Goal: Task Accomplishment & Management: Manage account settings

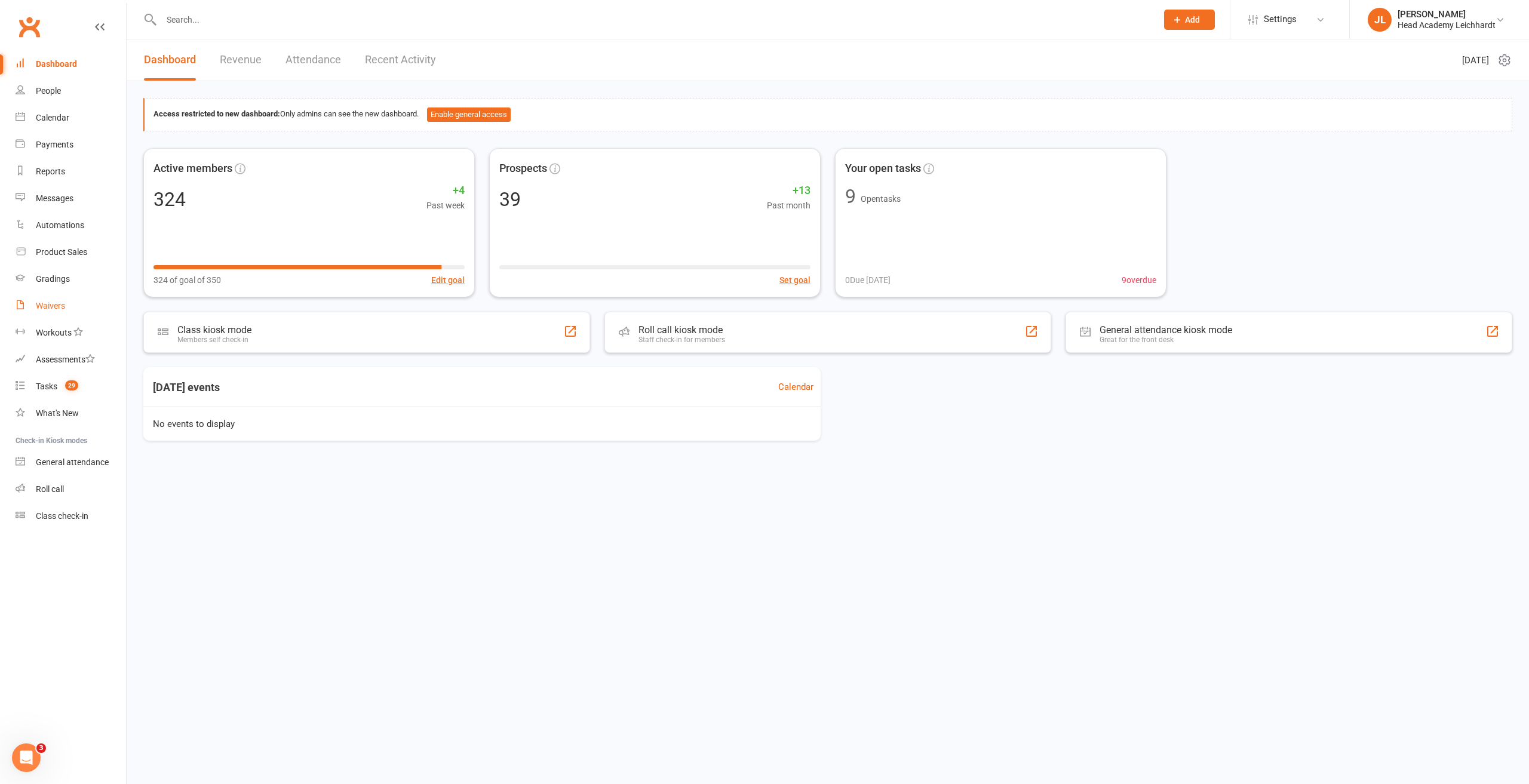
click at [80, 300] on link "Waivers" at bounding box center [70, 306] width 110 height 27
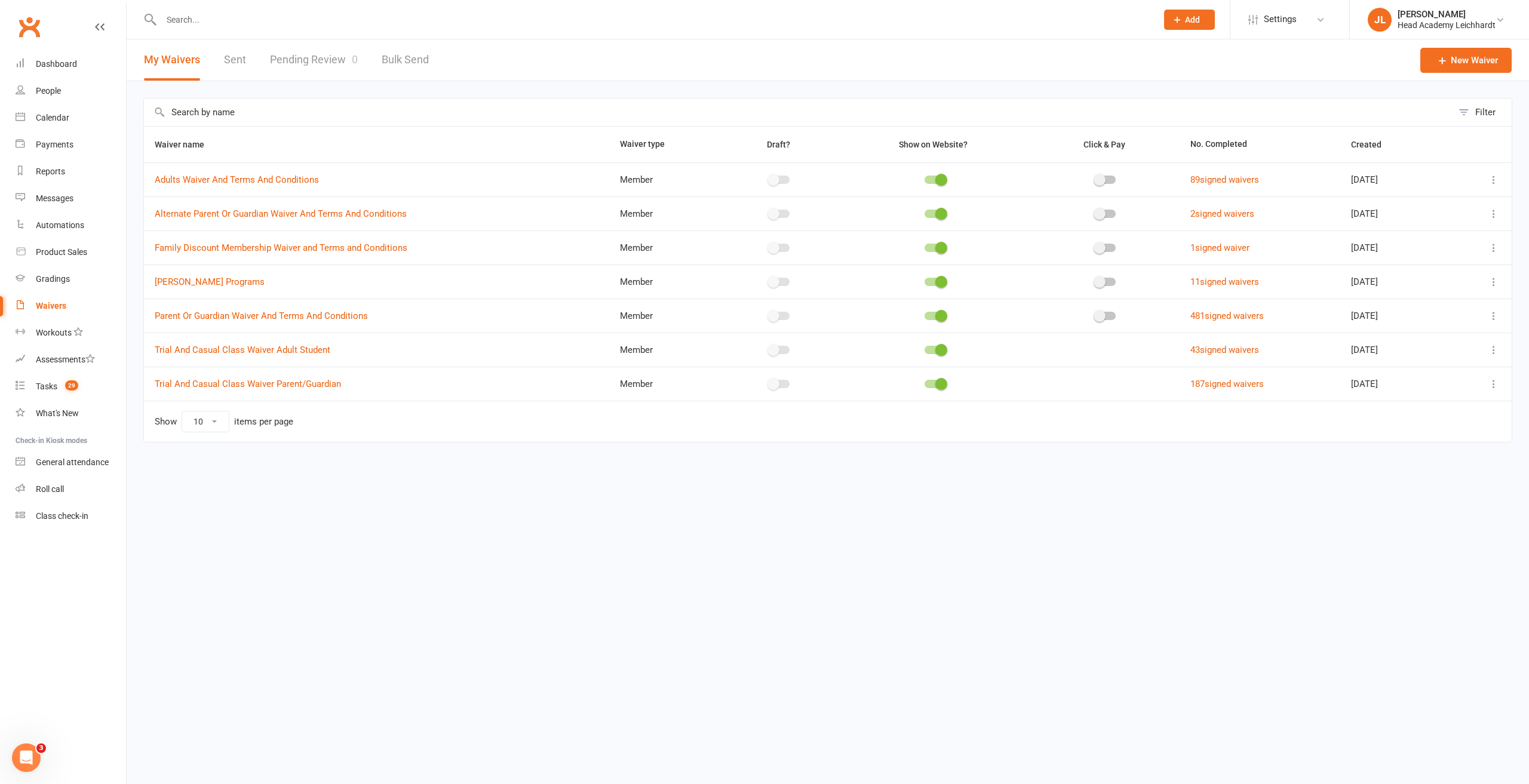
click at [1487, 312] on icon at bounding box center [1493, 315] width 12 height 12
click at [1408, 390] on link "Copy external link to clipboard" at bounding box center [1430, 385] width 141 height 24
click at [804, 15] on input "text" at bounding box center [653, 20] width 990 height 17
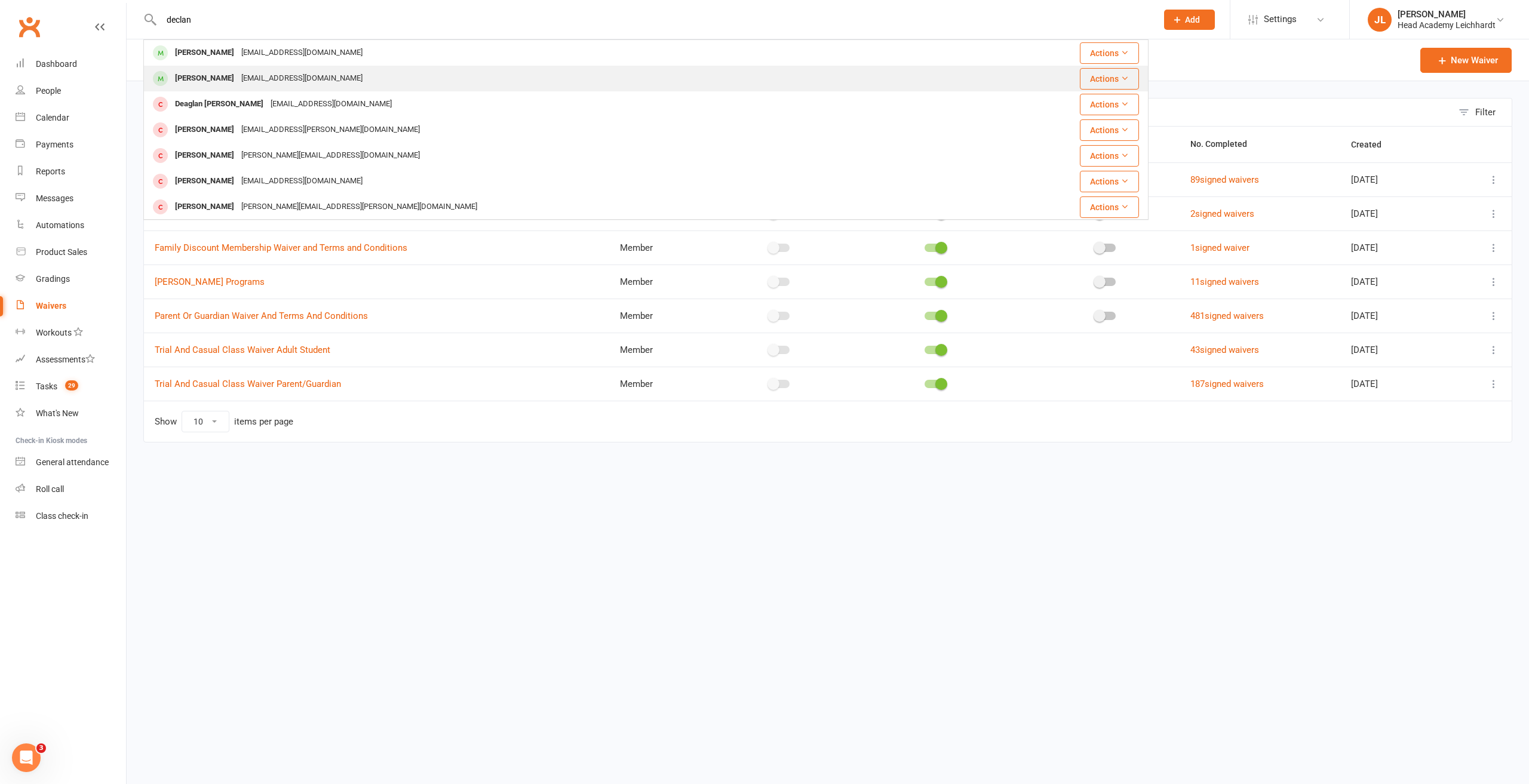
type input "declan"
click at [279, 69] on div "[PERSON_NAME] [EMAIL_ADDRESS][DOMAIN_NAME]" at bounding box center [562, 79] width 834 height 25
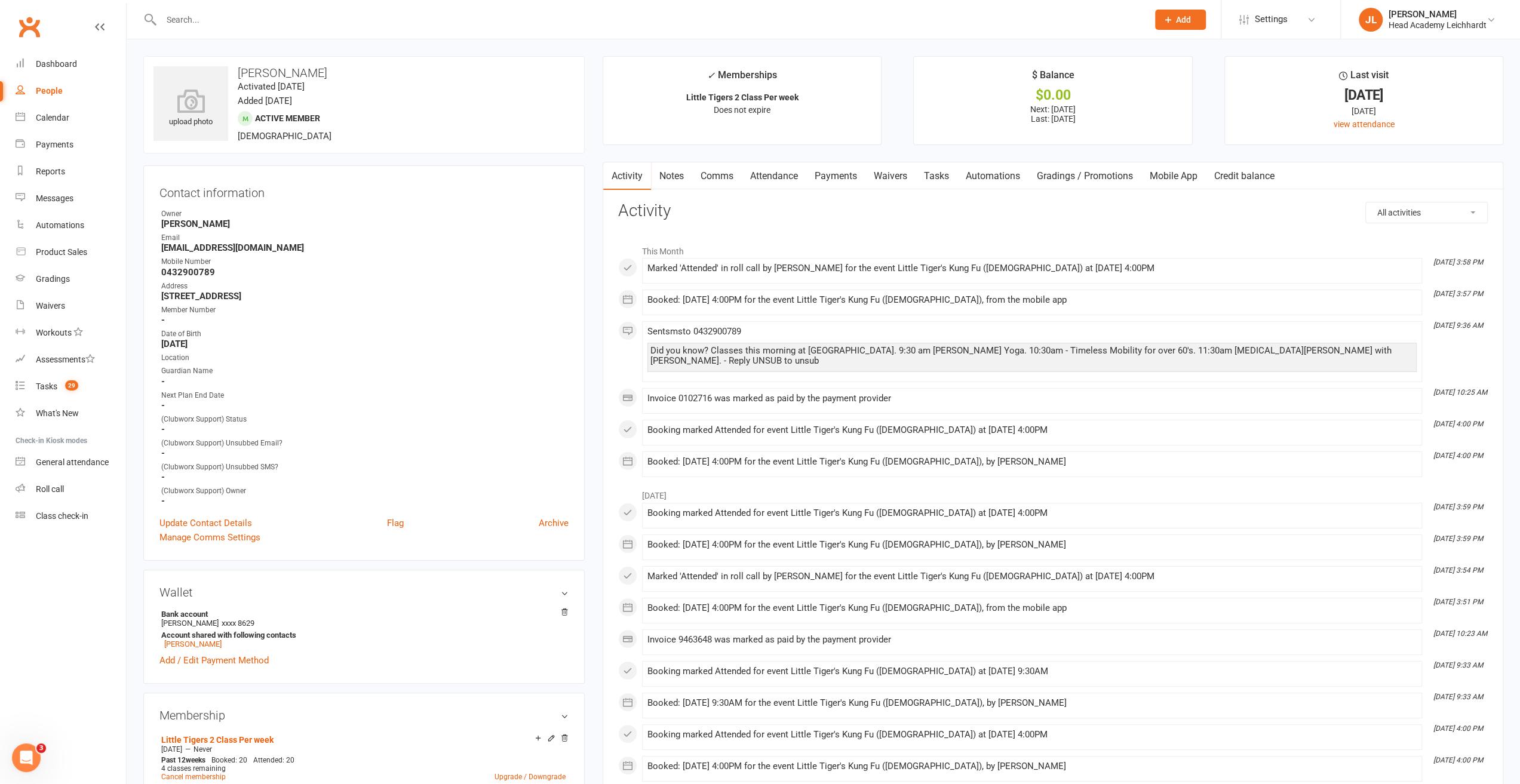
click at [850, 178] on link "Payments" at bounding box center [835, 176] width 60 height 28
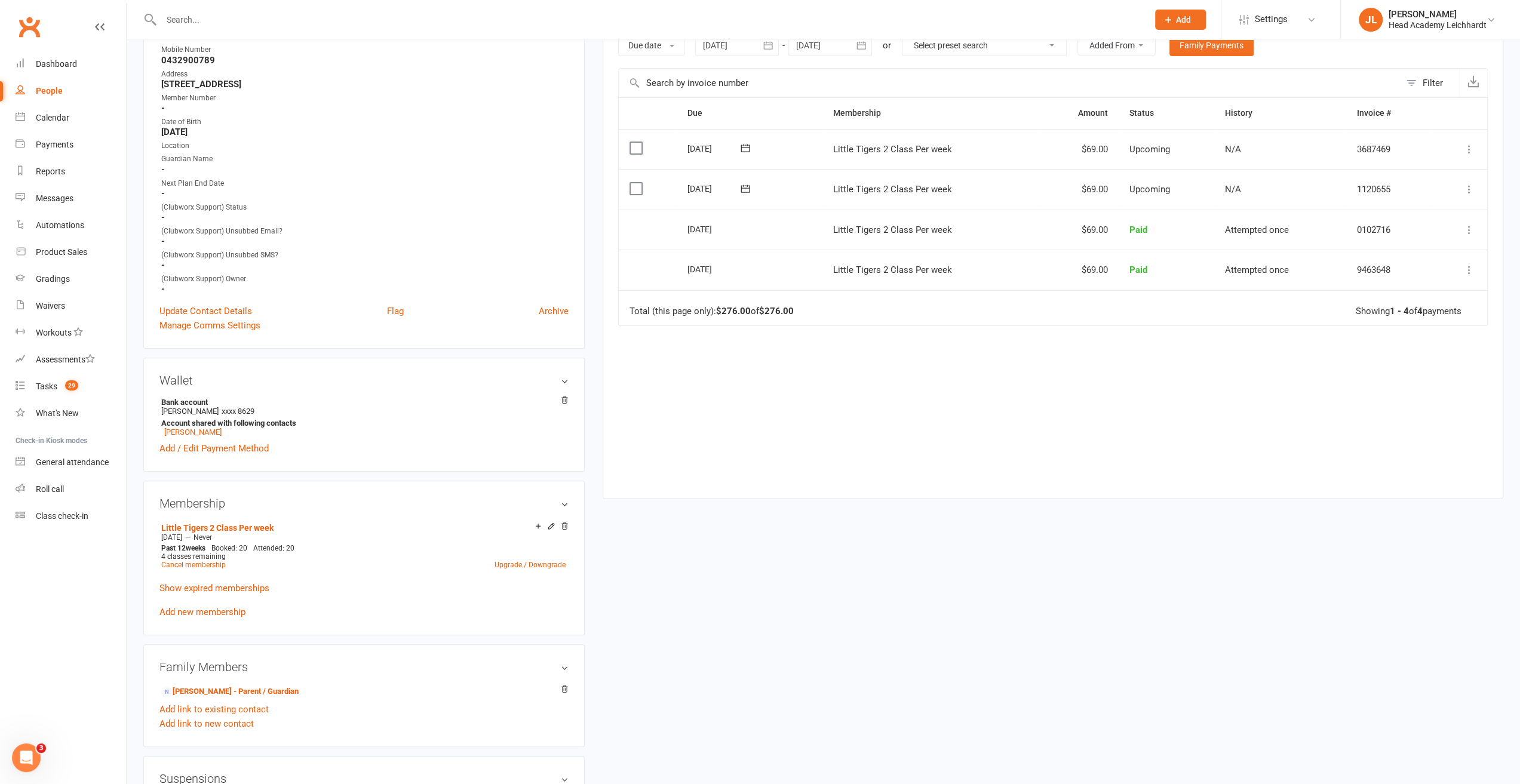
scroll to position [239, 0]
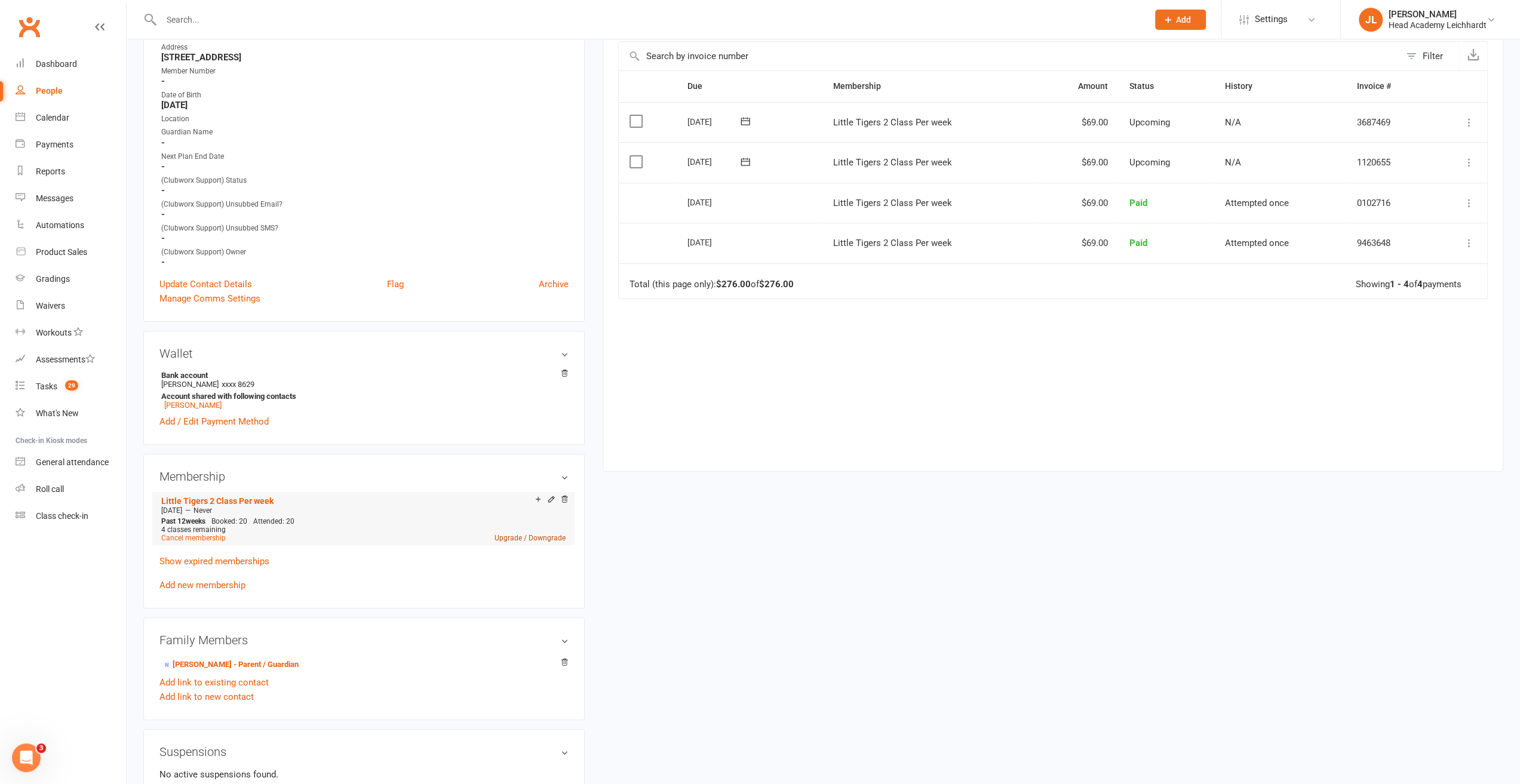
click at [555, 541] on link "Upgrade / Downgrade" at bounding box center [530, 538] width 71 height 8
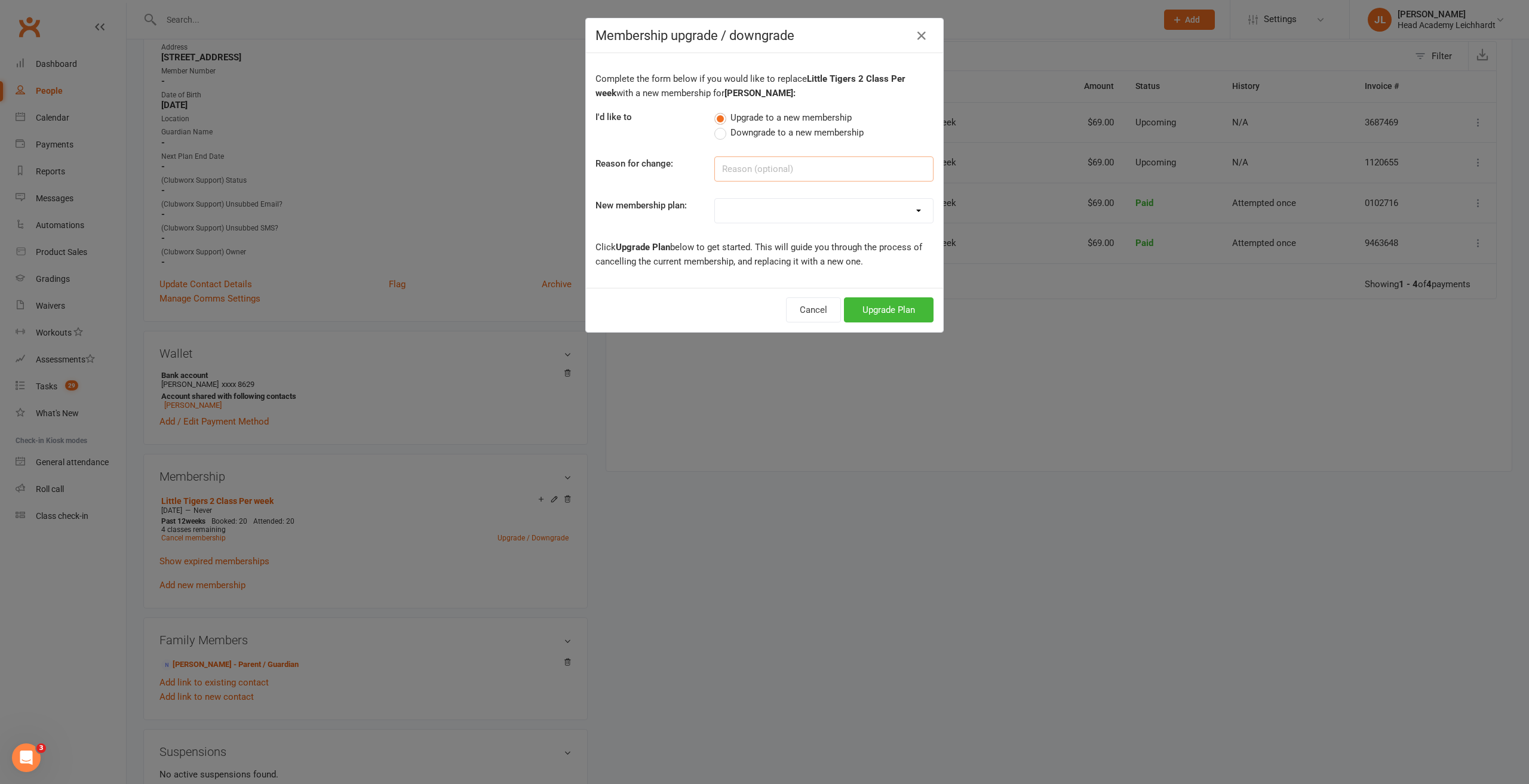
click at [773, 172] on input at bounding box center [824, 168] width 219 height 25
type input "1 class/week"
click at [750, 199] on select "10 Class Pass Little Tigers Little Tigers 1 Class Per week Little Tigers 2 Clas…" at bounding box center [824, 210] width 218 height 24
select select "1"
click at [715, 199] on select "10 Class Pass Little Tigers Little Tigers 1 Class Per week Little Tigers 2 Clas…" at bounding box center [824, 210] width 218 height 24
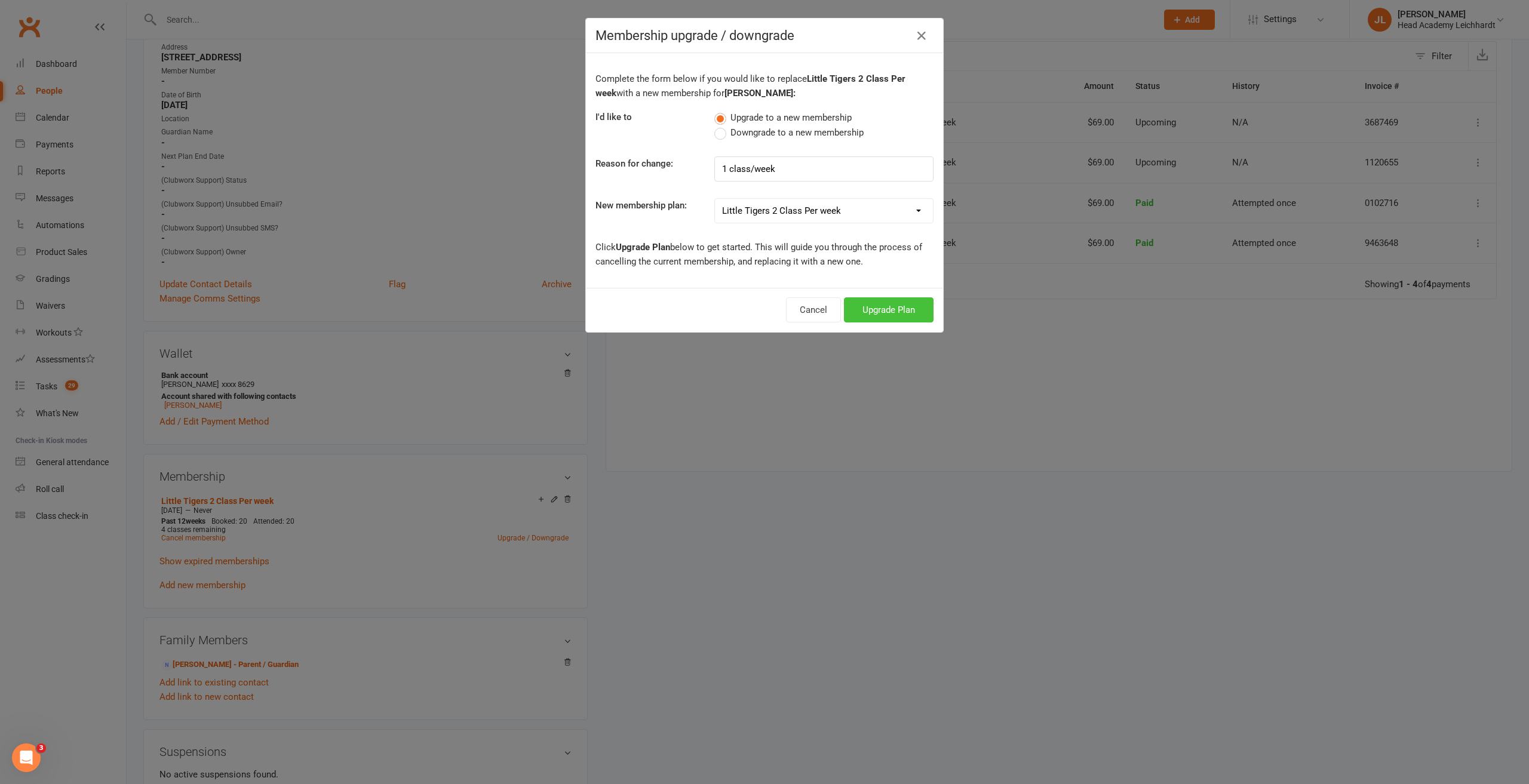
click at [854, 304] on button "Upgrade Plan" at bounding box center [889, 310] width 90 height 25
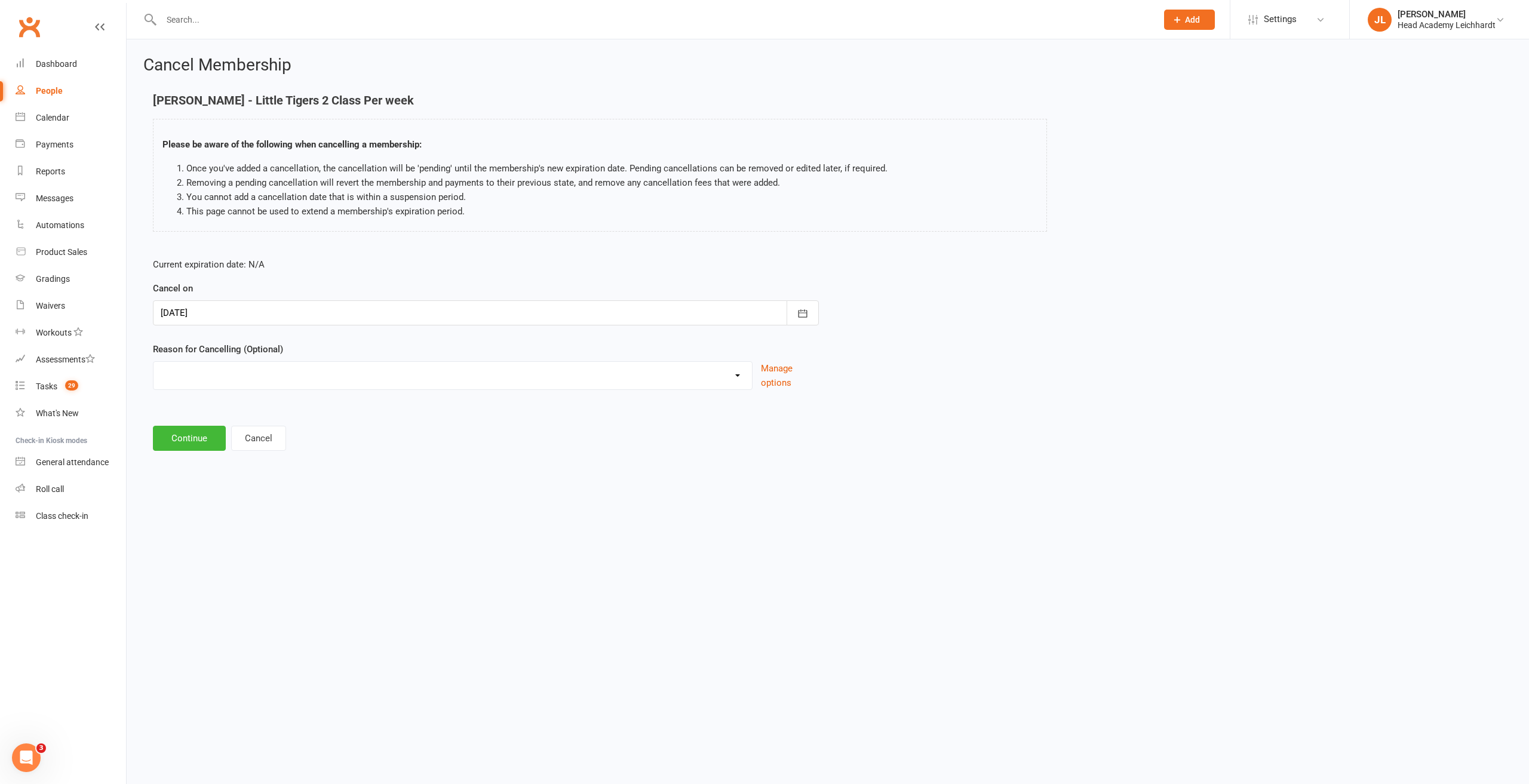
click at [259, 321] on div at bounding box center [486, 313] width 666 height 25
click at [233, 449] on button "18" at bounding box center [227, 456] width 25 height 22
type input "[DATE]"
click at [208, 372] on select "Holiday Injury Membership downgrade Membership upgrade Other reason" at bounding box center [453, 373] width 598 height 24
select select "2"
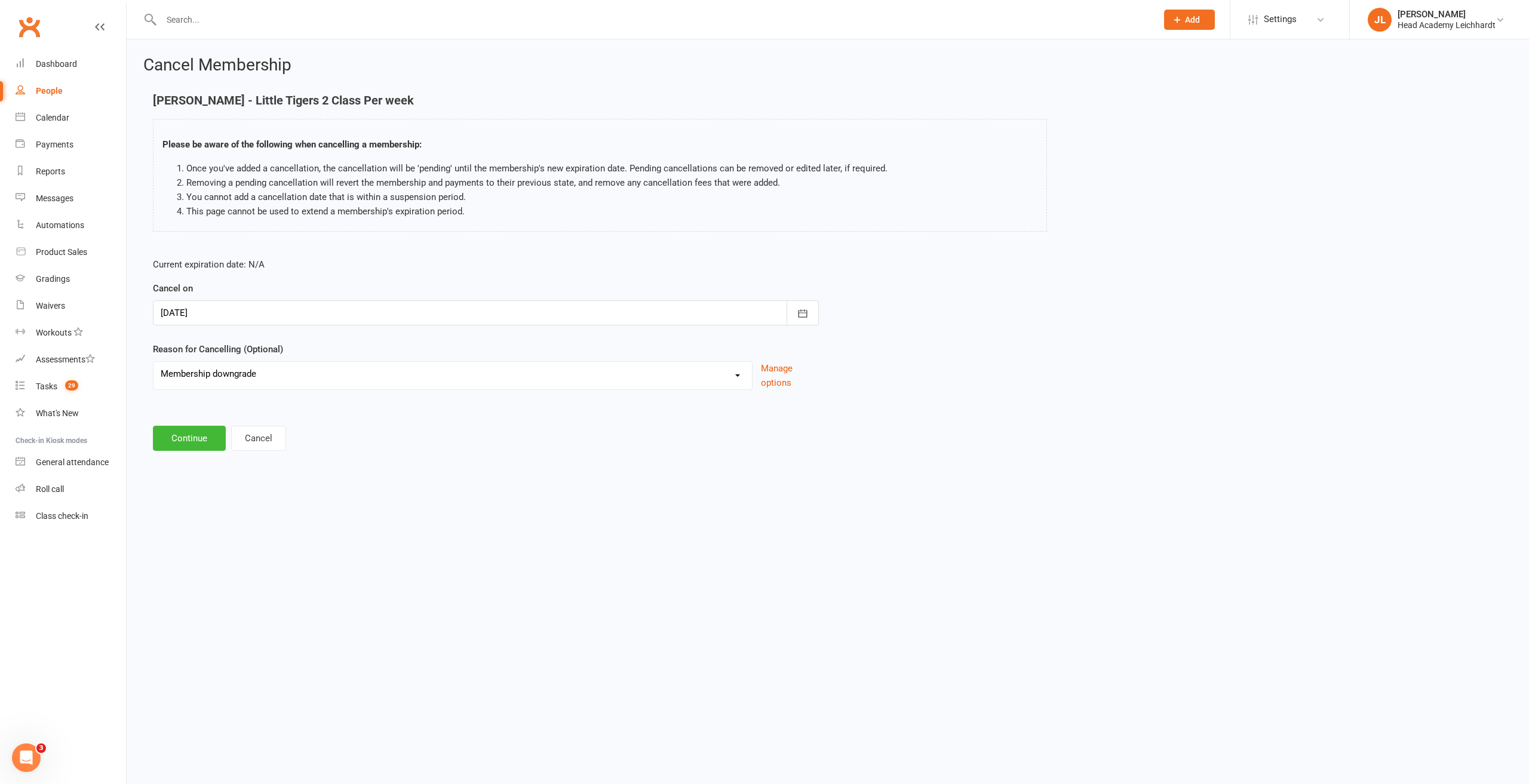
click at [154, 361] on select "Holiday Injury Membership downgrade Membership upgrade Other reason" at bounding box center [453, 373] width 598 height 24
click at [221, 448] on button "Continue" at bounding box center [189, 438] width 73 height 25
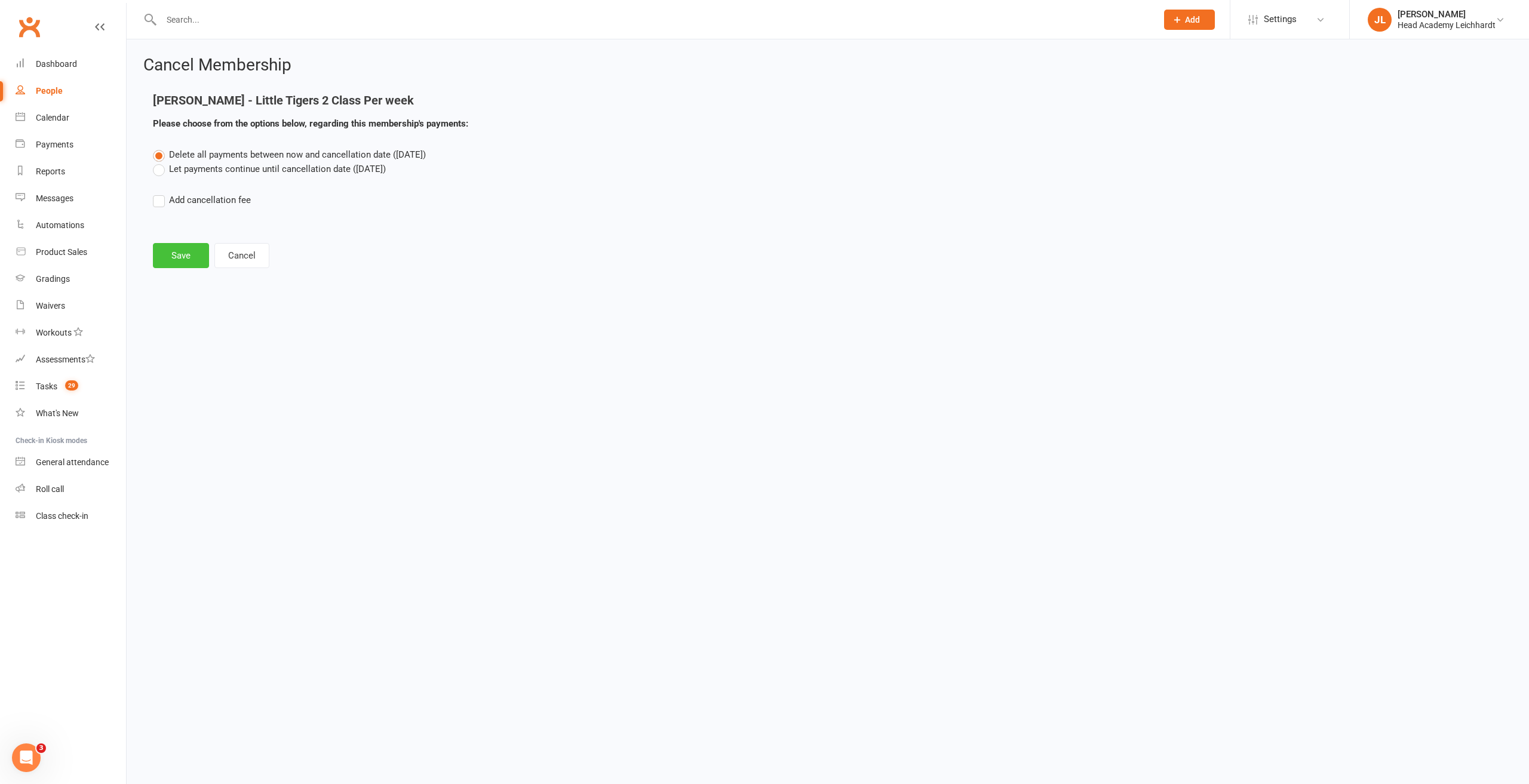
click at [179, 262] on button "Save" at bounding box center [181, 256] width 56 height 25
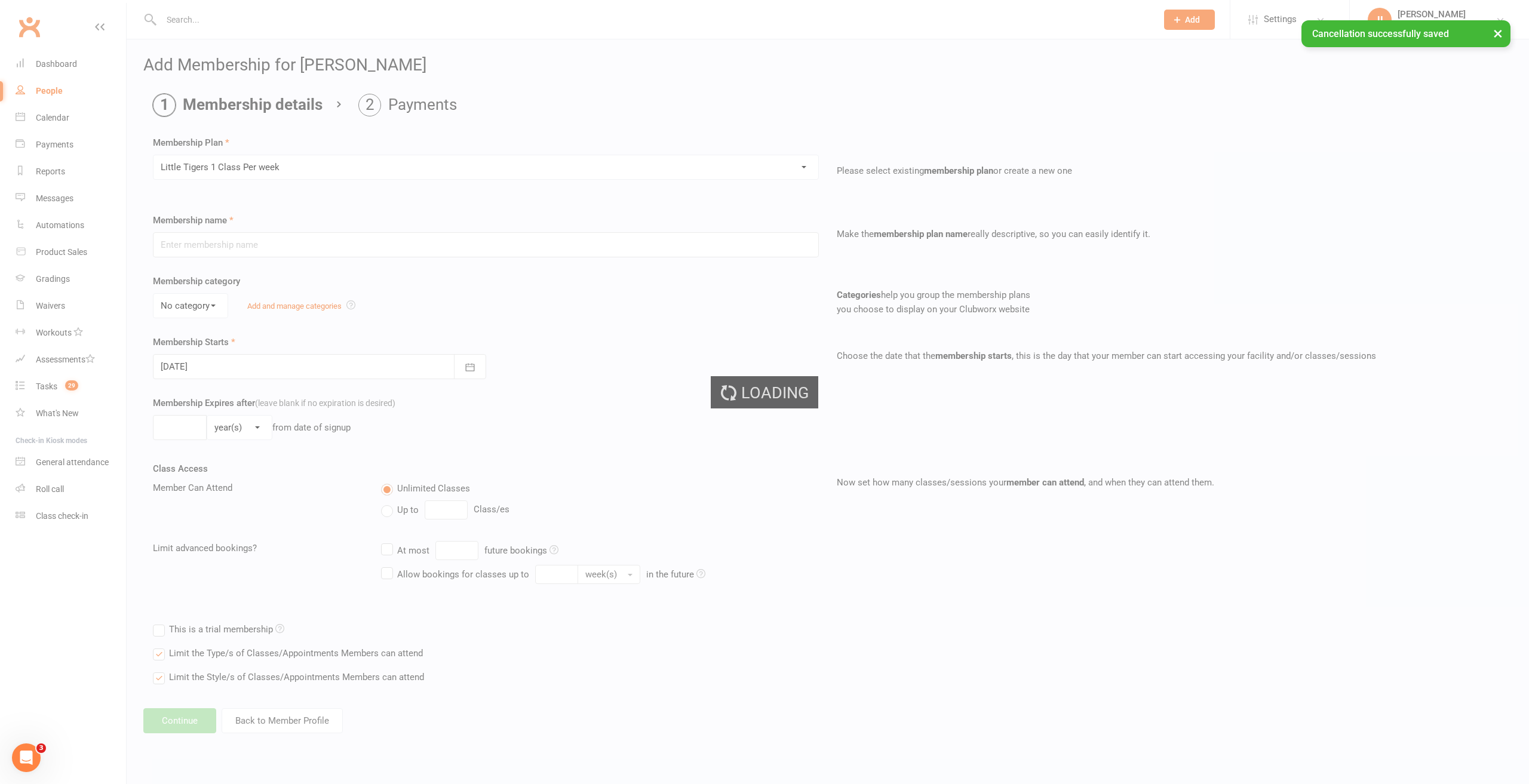
type input "Little Tigers 1 Class Per week"
select select "3"
type input "0"
type input "12"
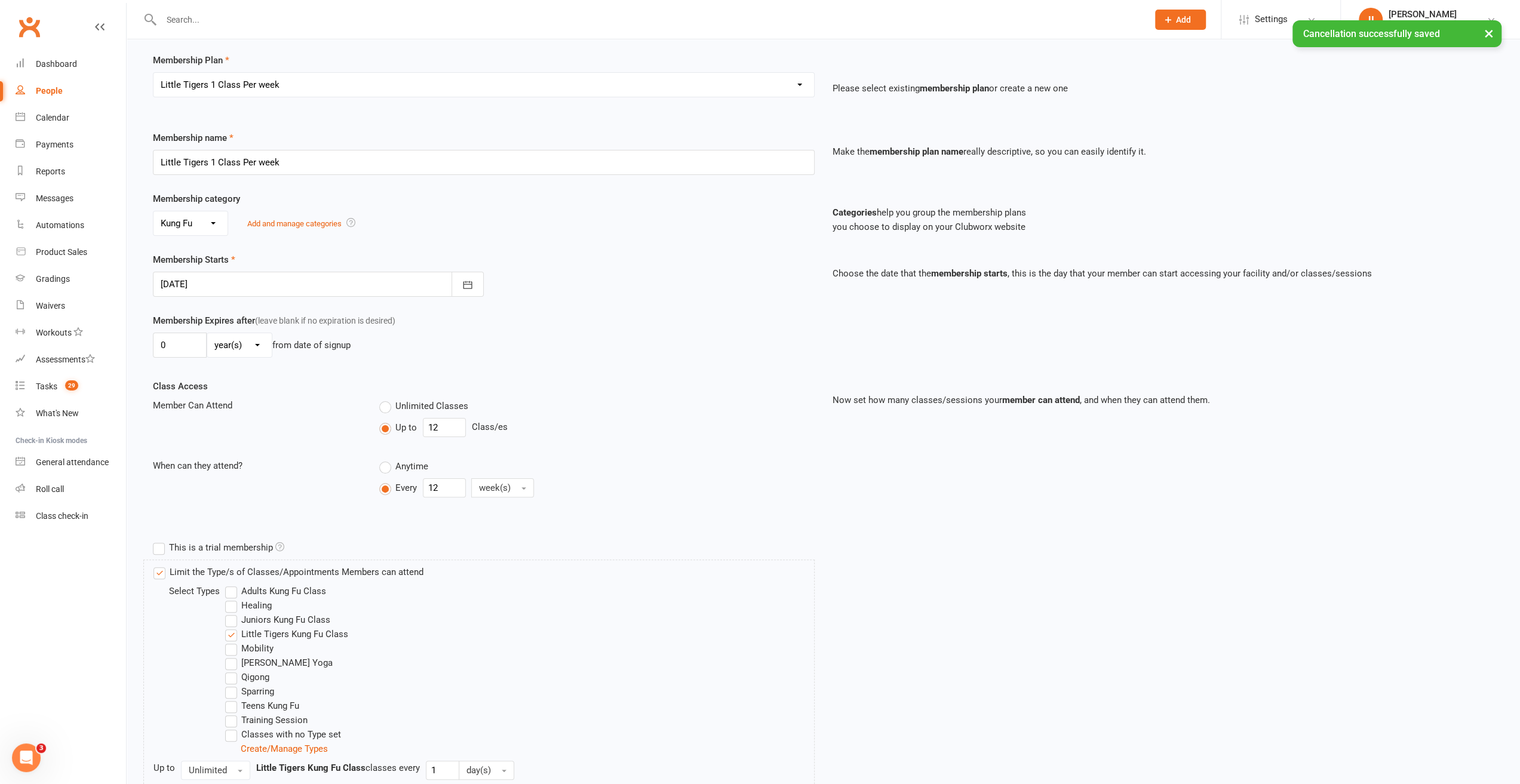
scroll to position [283, 0]
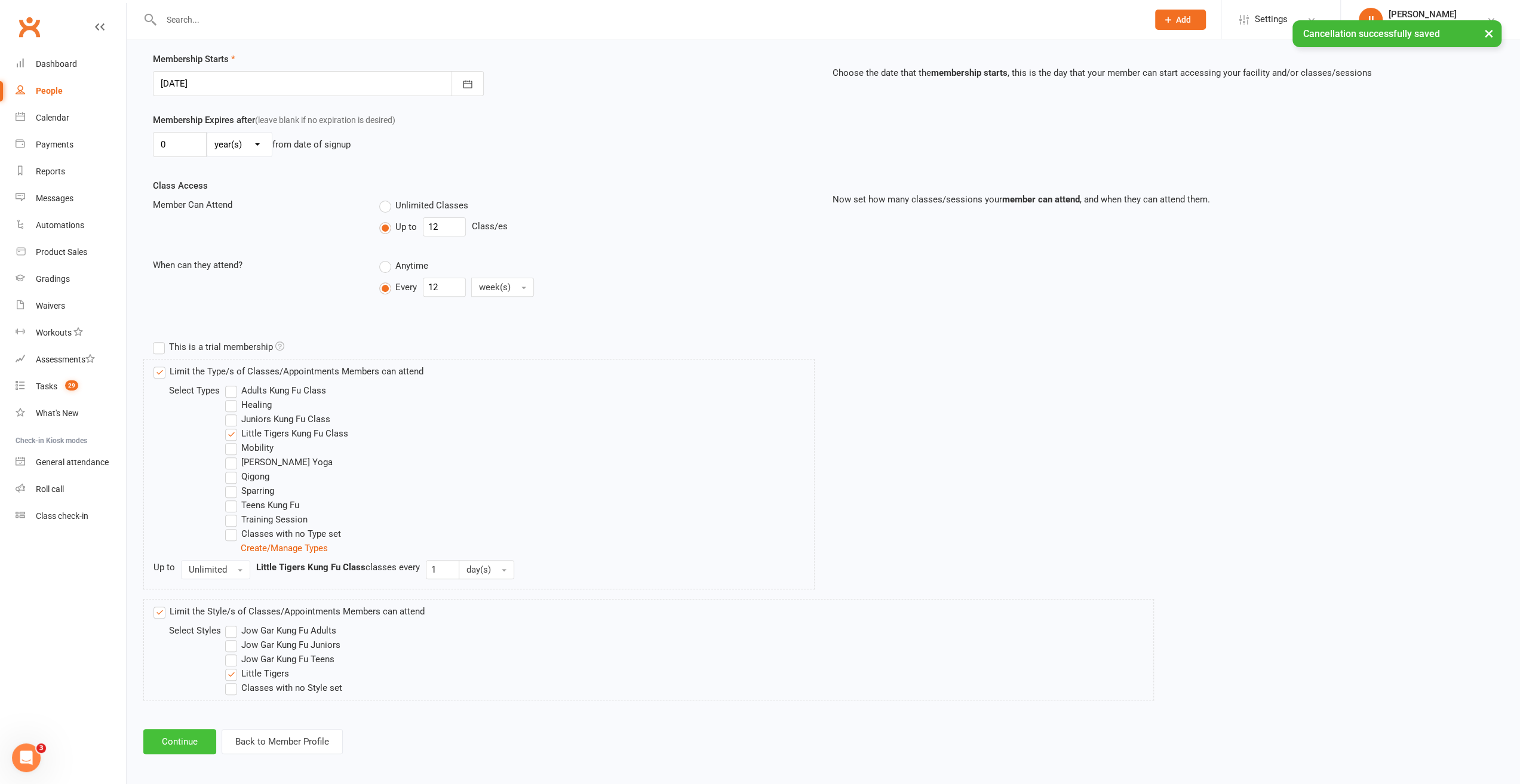
click at [165, 731] on button "Continue" at bounding box center [179, 742] width 73 height 25
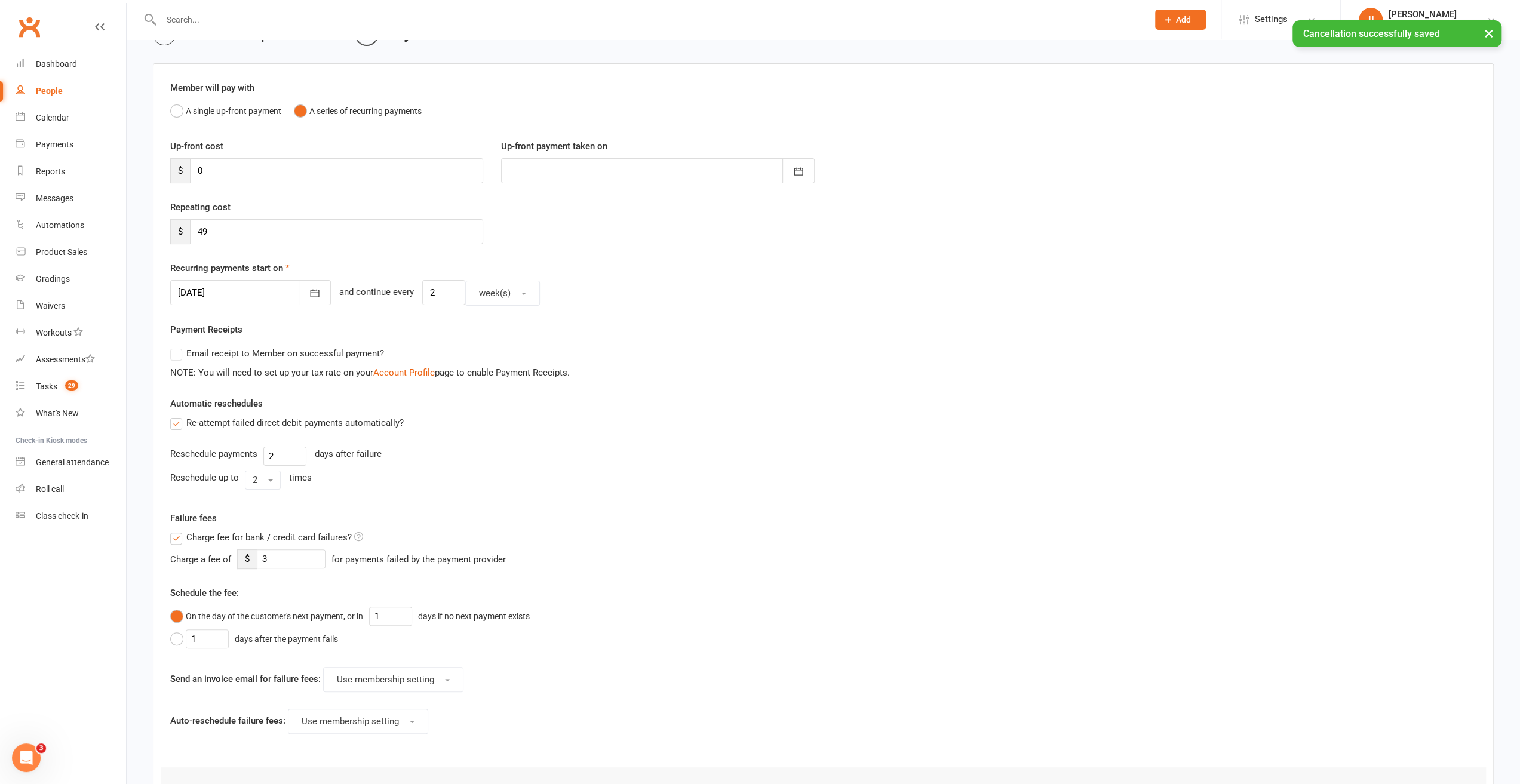
scroll to position [238, 0]
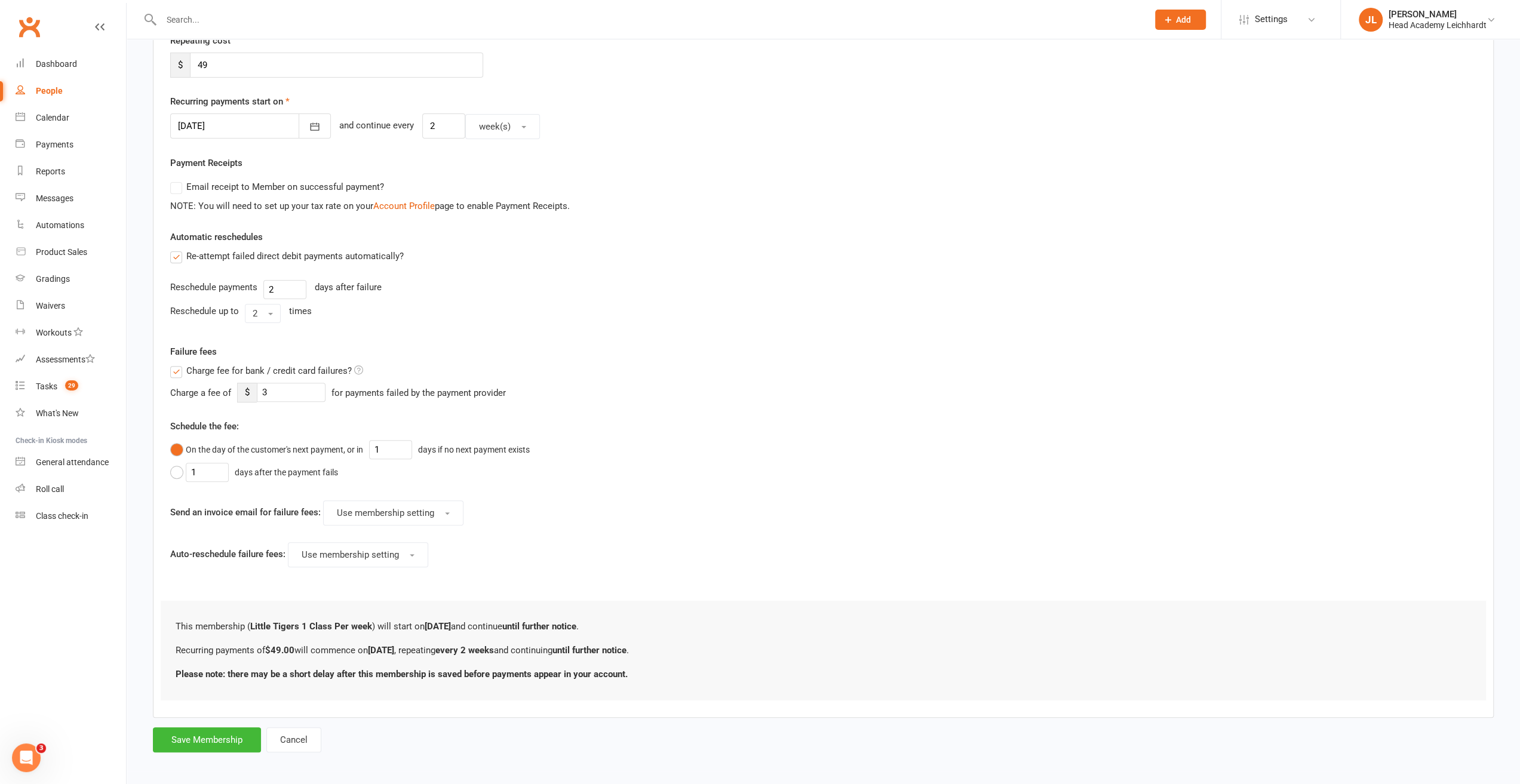
click at [199, 125] on div at bounding box center [250, 126] width 161 height 25
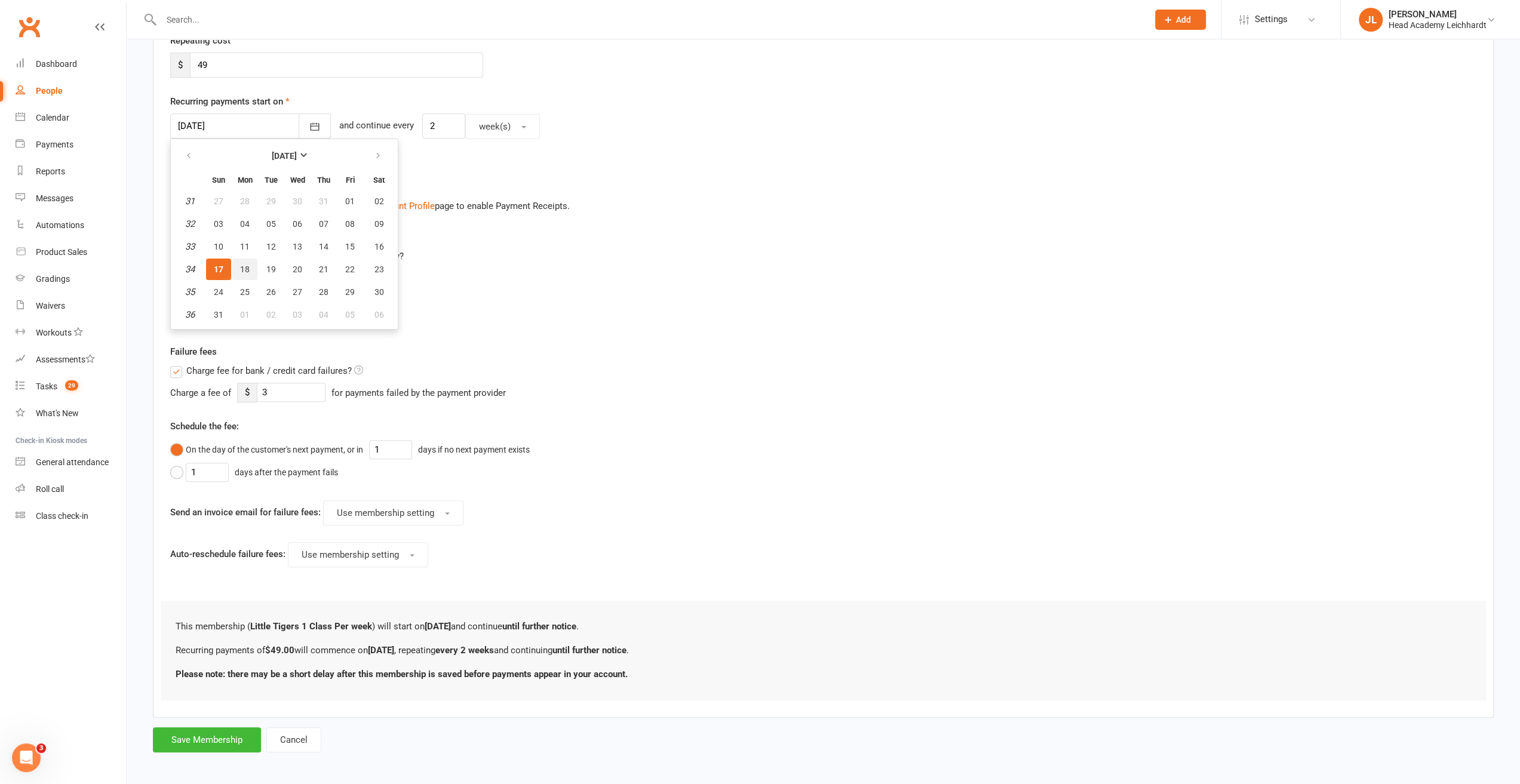
click at [245, 274] on button "18" at bounding box center [245, 270] width 25 height 22
type input "[DATE]"
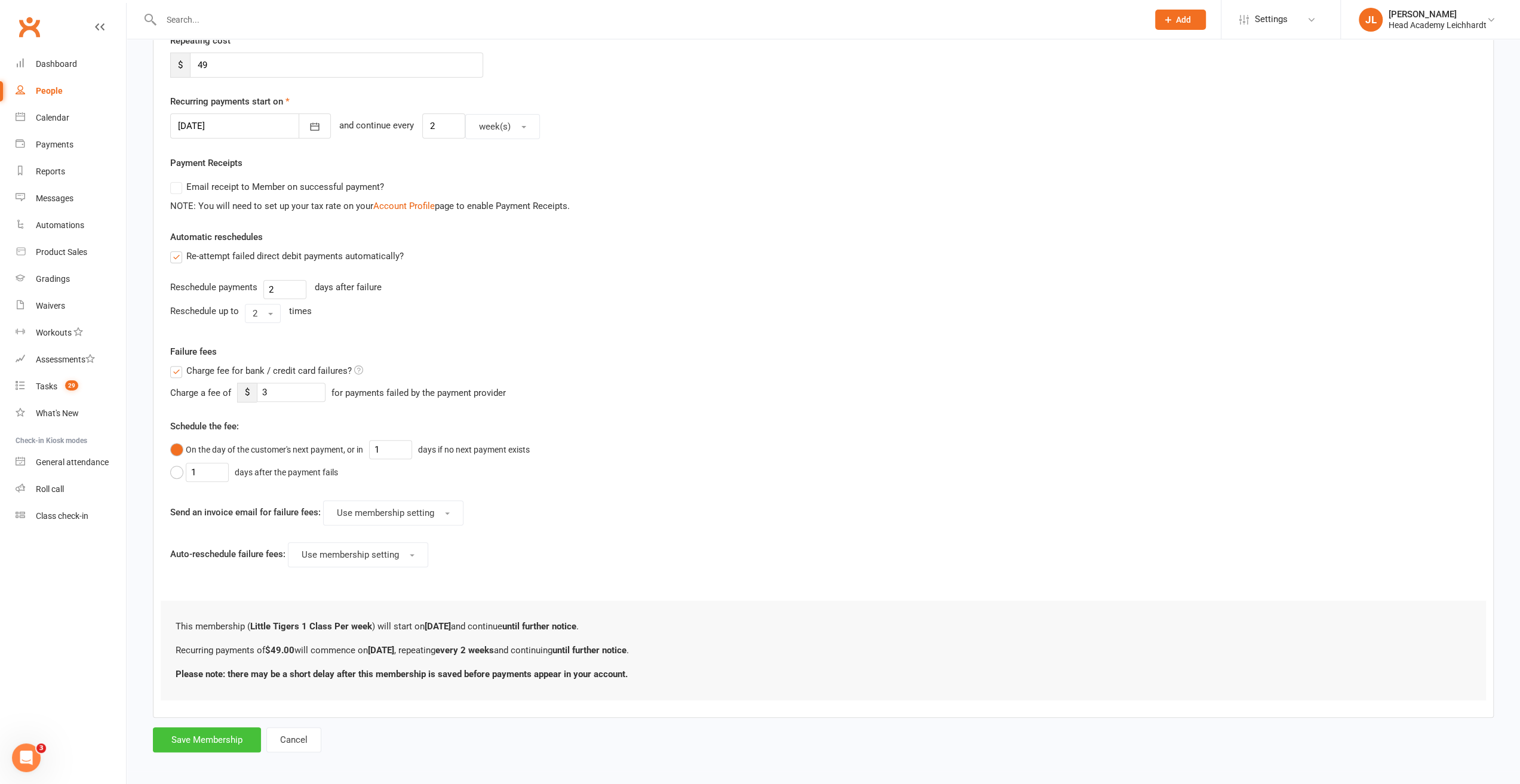
click at [201, 745] on button "Save Membership" at bounding box center [207, 739] width 108 height 25
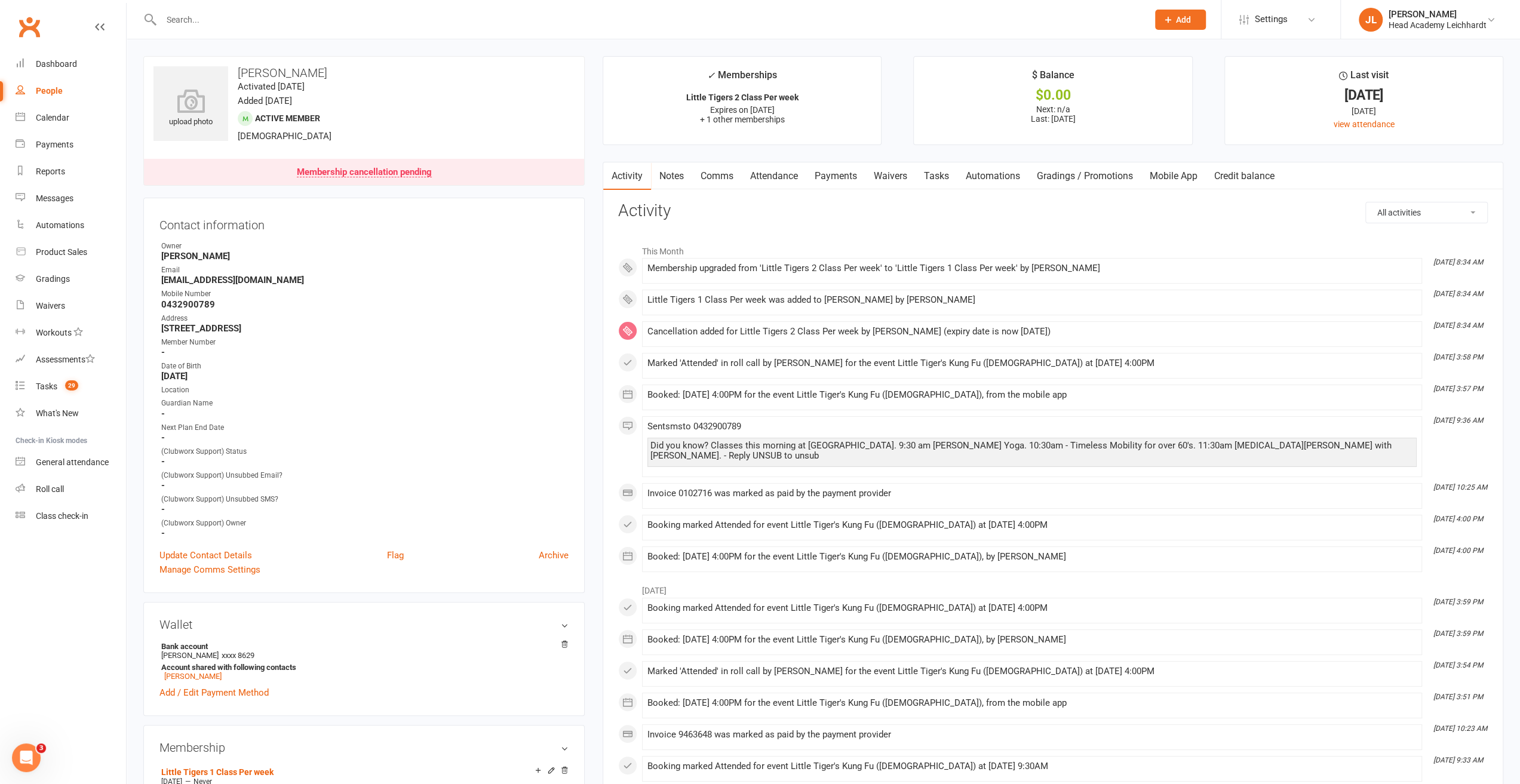
click at [830, 170] on link "Payments" at bounding box center [835, 176] width 60 height 28
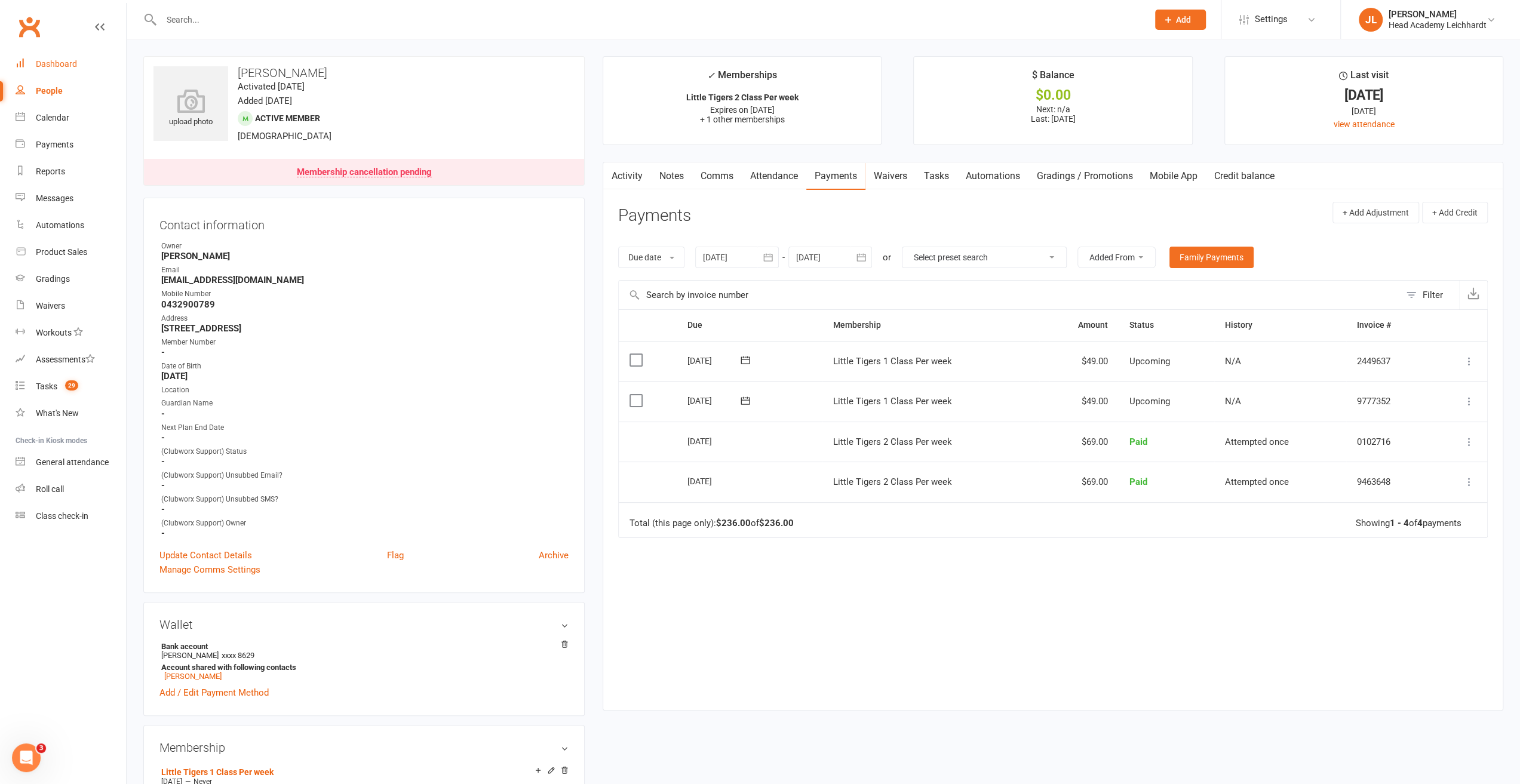
click at [51, 63] on div "Dashboard" at bounding box center [56, 64] width 41 height 9
